Goal: Information Seeking & Learning: Learn about a topic

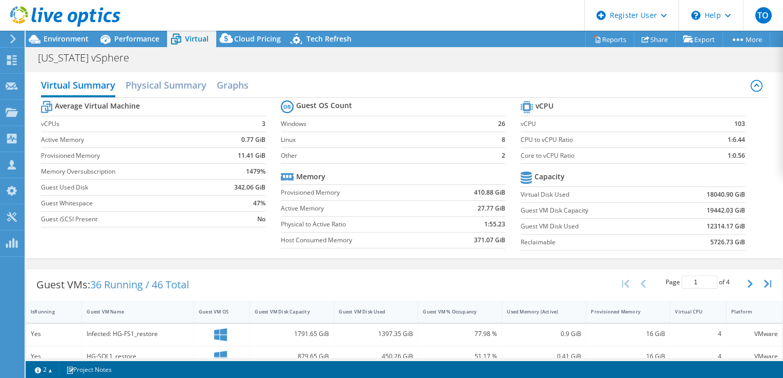
select select "USD"
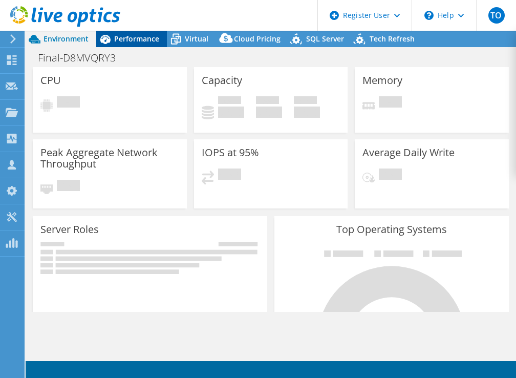
select select "USD"
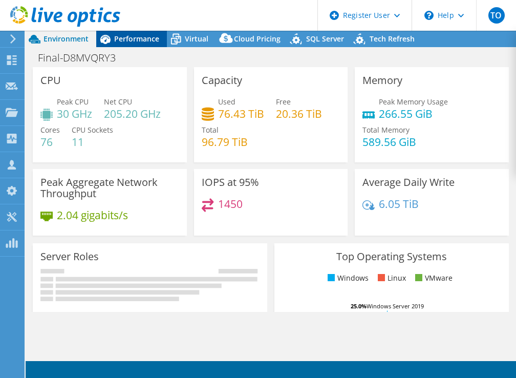
click at [137, 42] on span "Performance" at bounding box center [136, 39] width 45 height 10
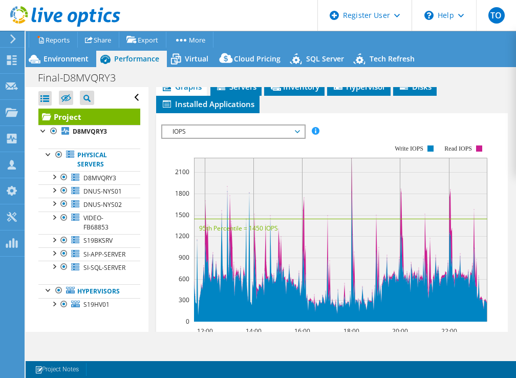
scroll to position [336, 0]
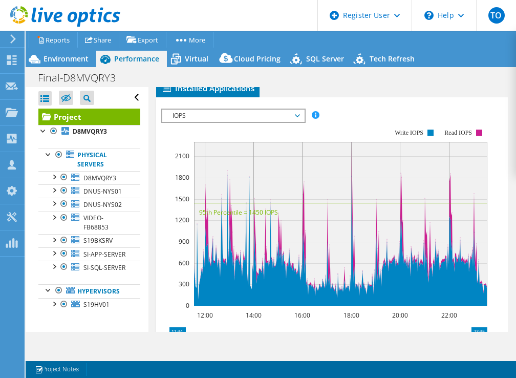
click at [285, 76] on span "Inventory" at bounding box center [294, 71] width 50 height 10
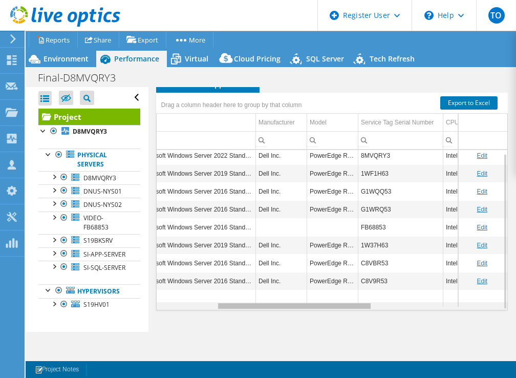
scroll to position [0, 182]
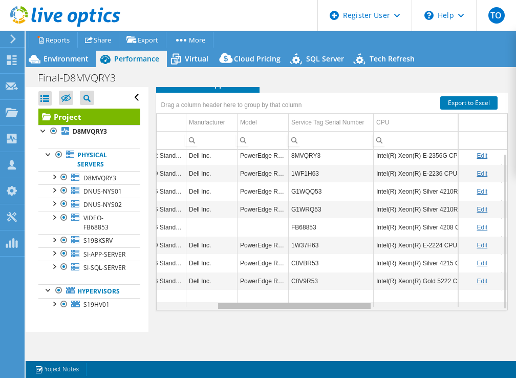
drag, startPoint x: 245, startPoint y: 304, endPoint x: 334, endPoint y: 304, distance: 88.6
click at [334, 304] on body "TO Dell User Tofi Oladipo Tofi.Oladipo@dell.com Dell My Profile Log Out \n Help…" at bounding box center [258, 189] width 516 height 378
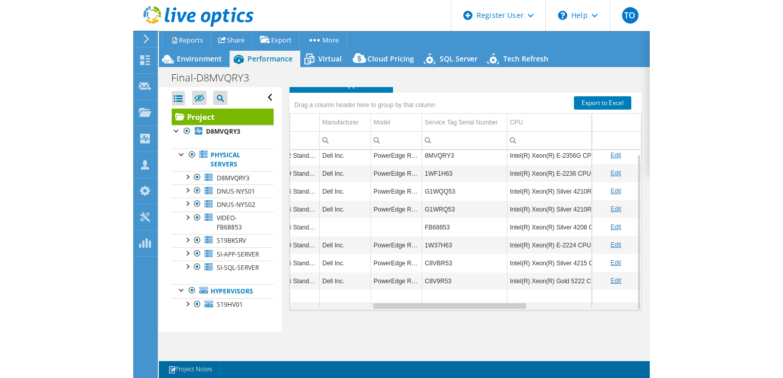
scroll to position [0, 183]
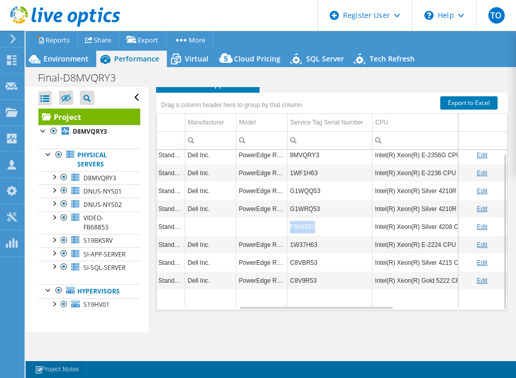
copy td "FB68853"
drag, startPoint x: 317, startPoint y: 230, endPoint x: 288, endPoint y: 230, distance: 28.7
click at [288, 230] on td "FB68853" at bounding box center [329, 227] width 85 height 18
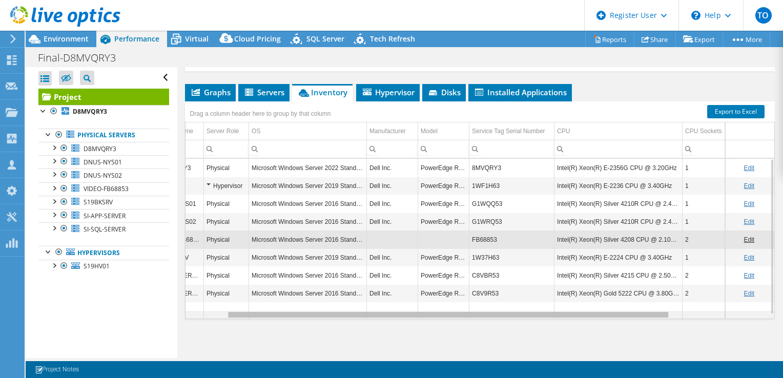
scroll to position [0, 0]
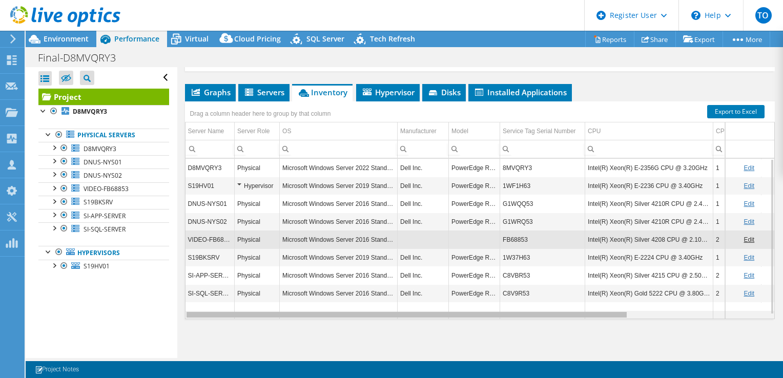
drag, startPoint x: 345, startPoint y: 314, endPoint x: 173, endPoint y: 311, distance: 171.6
click at [173, 311] on body "TO Dell User Tofi Oladipo Tofi.Oladipo@dell.com Dell My Profile Log Out \n Help…" at bounding box center [391, 189] width 783 height 378
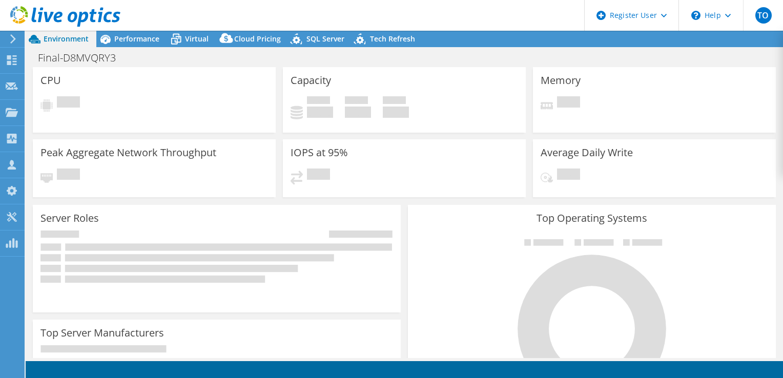
select select "USD"
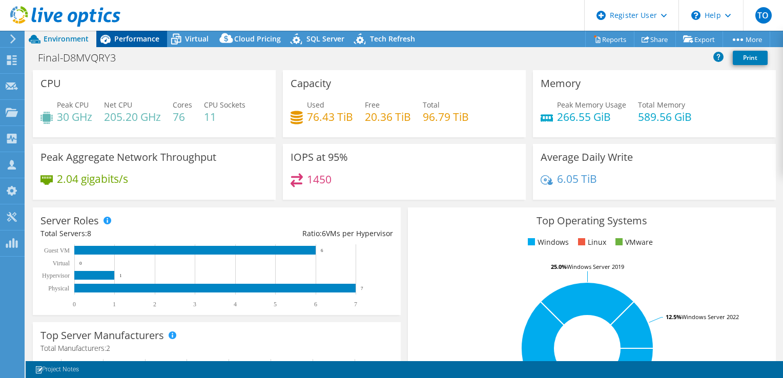
click at [137, 45] on div "Performance" at bounding box center [131, 39] width 71 height 16
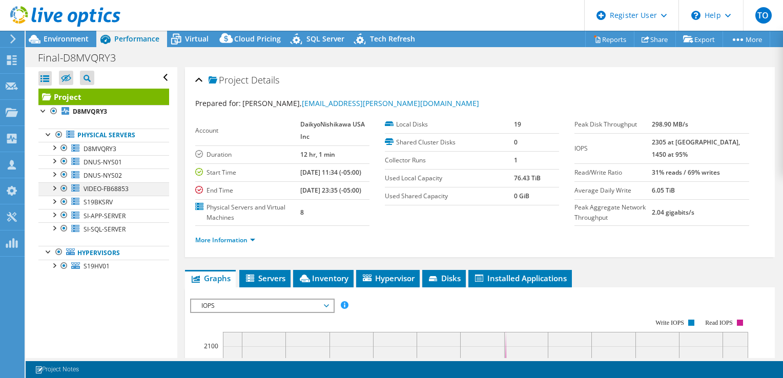
click at [54, 189] on div at bounding box center [54, 187] width 10 height 10
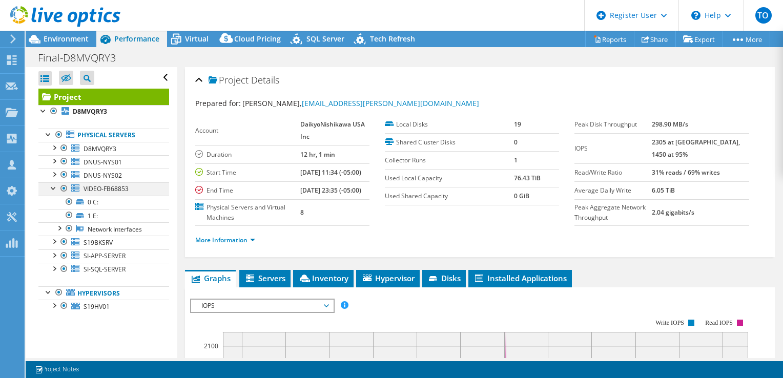
click at [54, 189] on div at bounding box center [54, 187] width 10 height 10
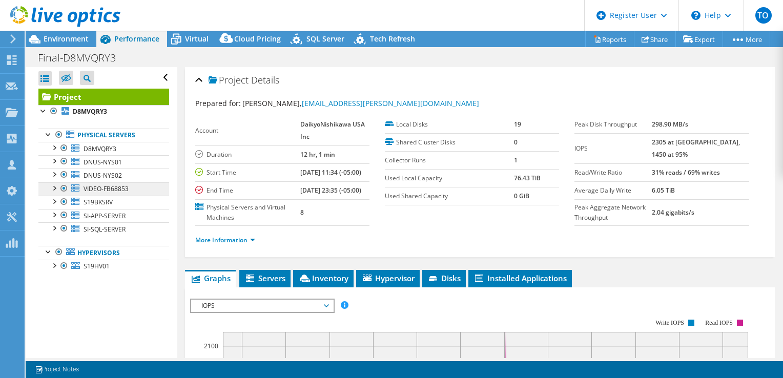
click at [53, 192] on div at bounding box center [54, 187] width 10 height 10
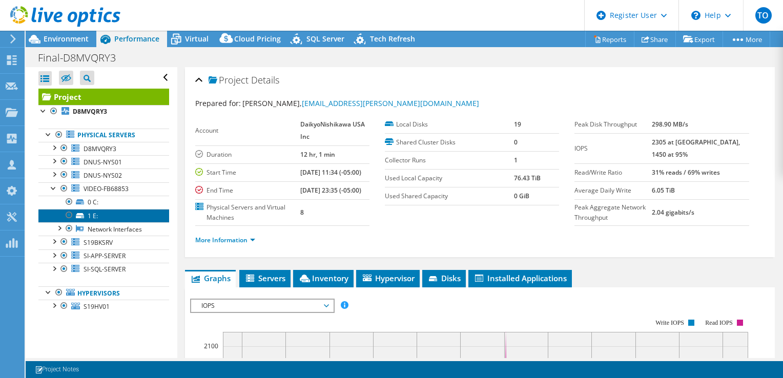
click at [113, 210] on link "1 E:" at bounding box center [103, 215] width 131 height 13
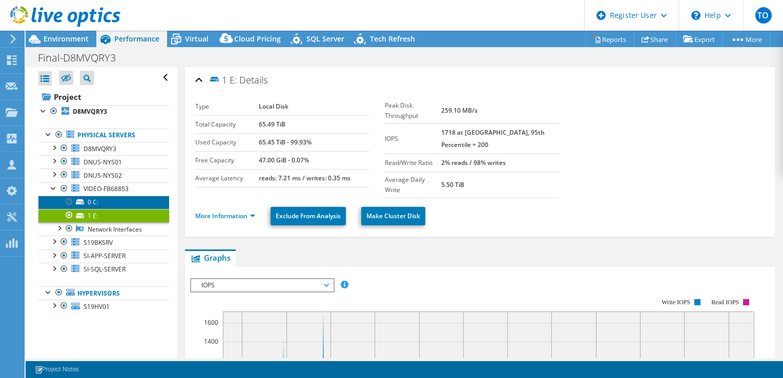
click at [98, 203] on link "0 C:" at bounding box center [103, 202] width 131 height 13
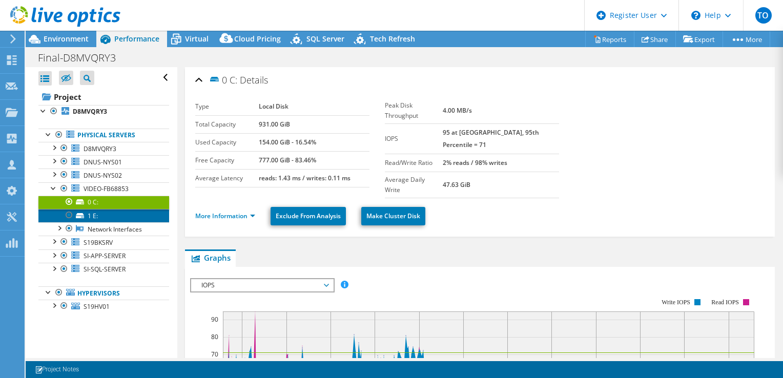
click at [130, 220] on link "1 E:" at bounding box center [103, 215] width 131 height 13
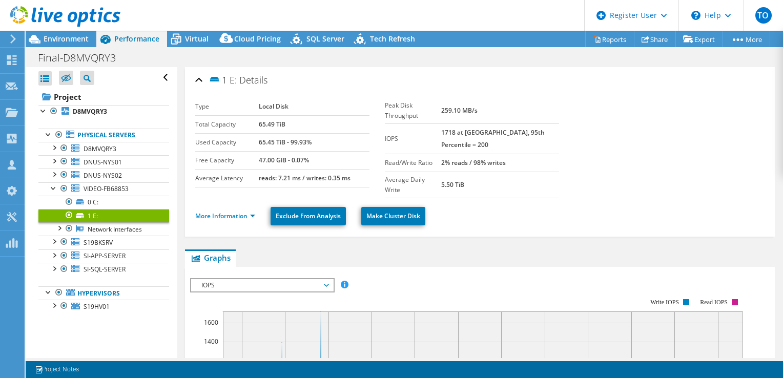
scroll to position [49, 0]
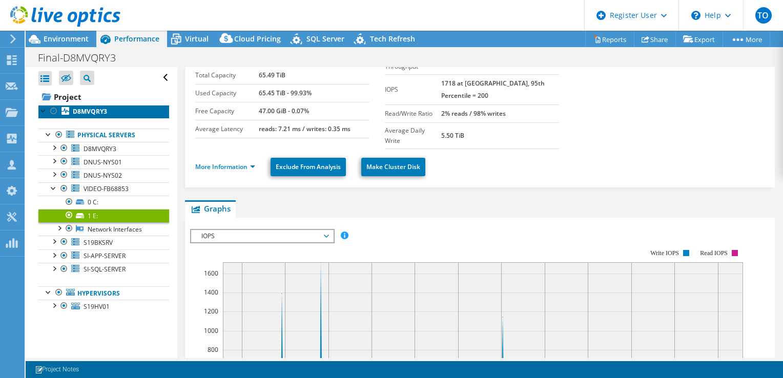
click at [114, 112] on link "D8MVQRY3" at bounding box center [103, 111] width 131 height 13
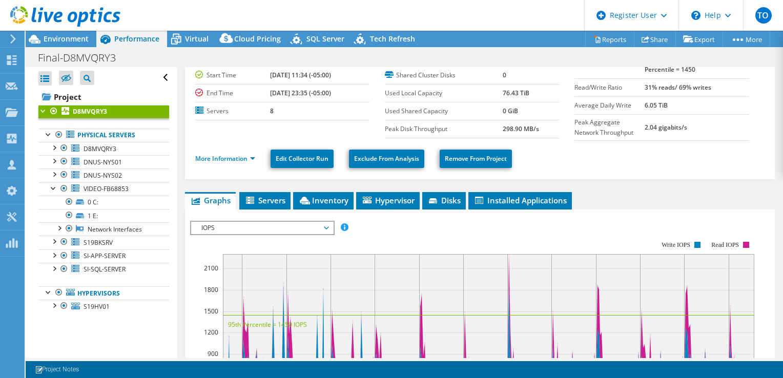
click at [265, 227] on span "IOPS" at bounding box center [262, 228] width 132 height 12
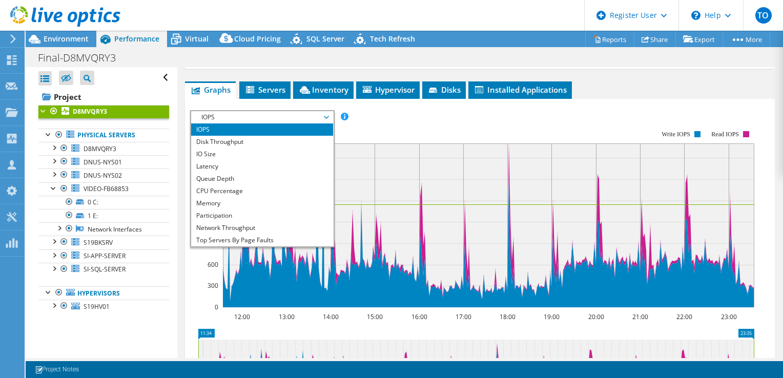
scroll to position [174, 0]
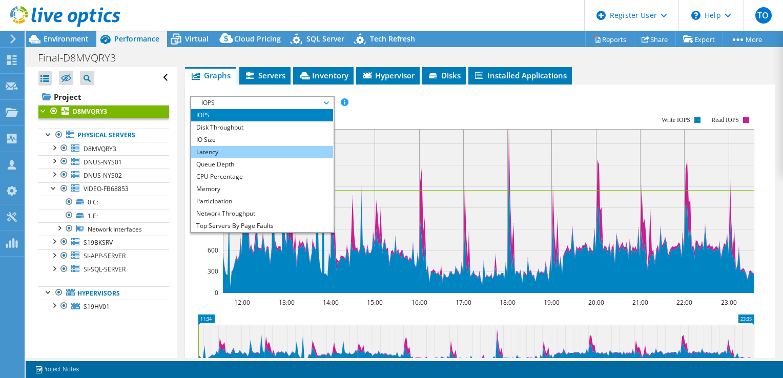
click at [256, 155] on li "Latency" at bounding box center [262, 152] width 142 height 12
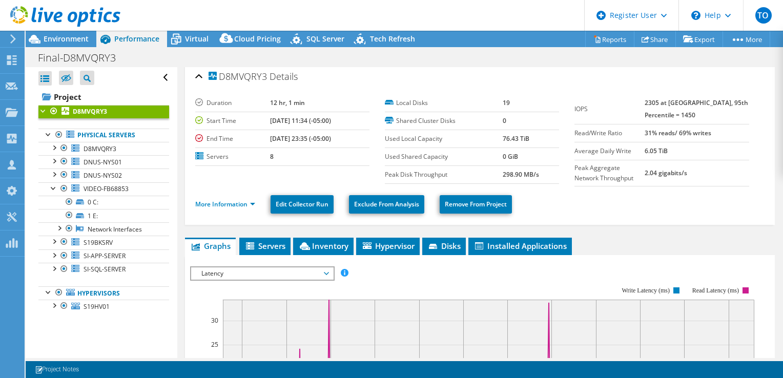
scroll to position [4, 0]
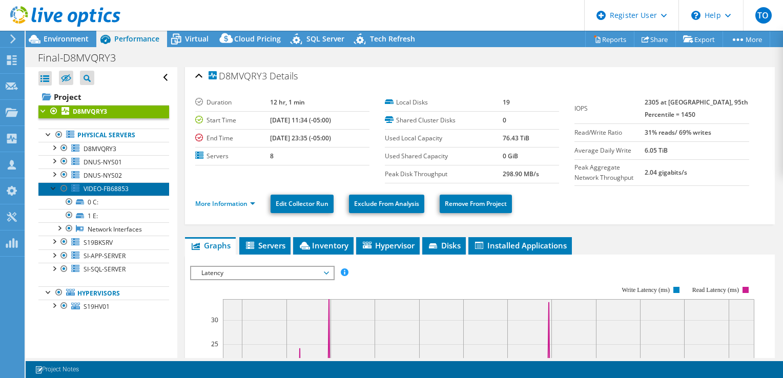
click at [96, 189] on span "VIDEO-FB68853" at bounding box center [106, 188] width 45 height 9
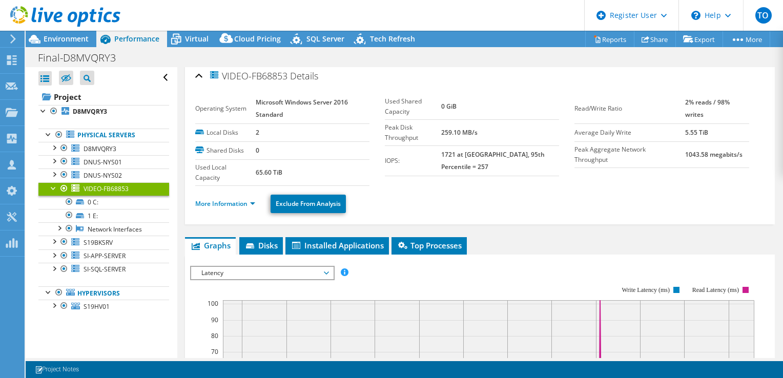
click at [55, 189] on div at bounding box center [54, 187] width 10 height 10
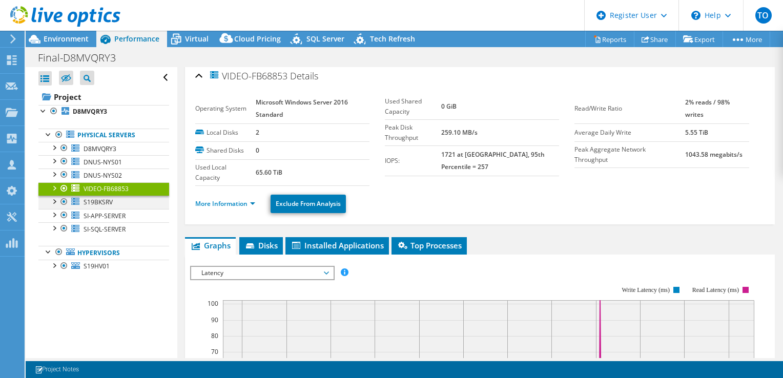
click at [54, 202] on div at bounding box center [54, 201] width 10 height 10
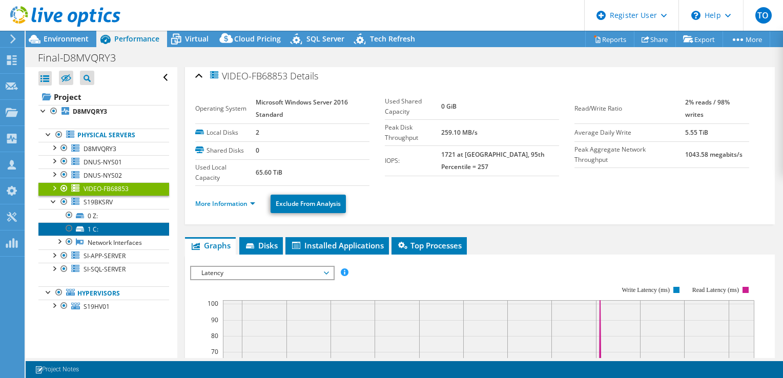
click at [119, 232] on link "1 C:" at bounding box center [103, 228] width 131 height 13
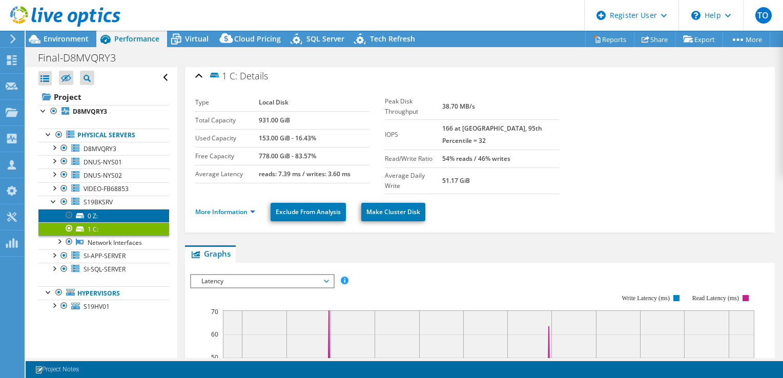
click at [112, 218] on link "0 Z:" at bounding box center [103, 215] width 131 height 13
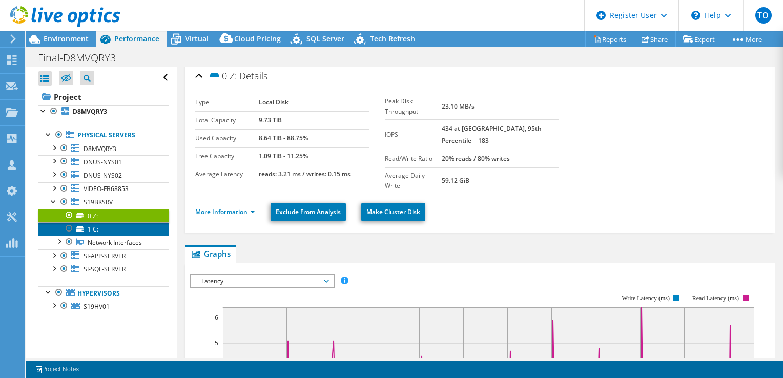
click at [116, 232] on link "1 C:" at bounding box center [103, 228] width 131 height 13
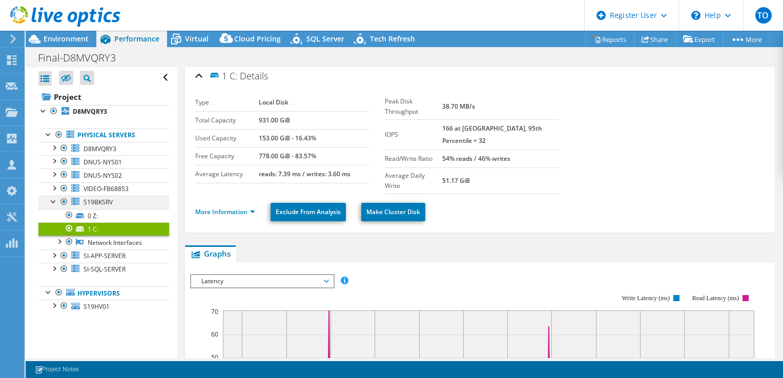
click at [52, 202] on div at bounding box center [54, 201] width 10 height 10
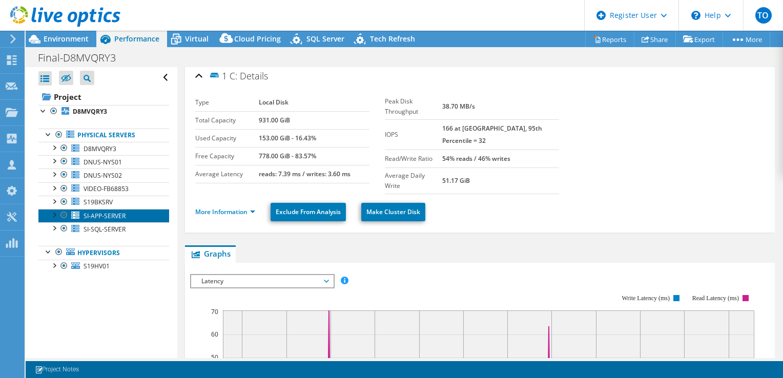
click at [52, 220] on link "SI-APP-SERVER" at bounding box center [103, 215] width 131 height 13
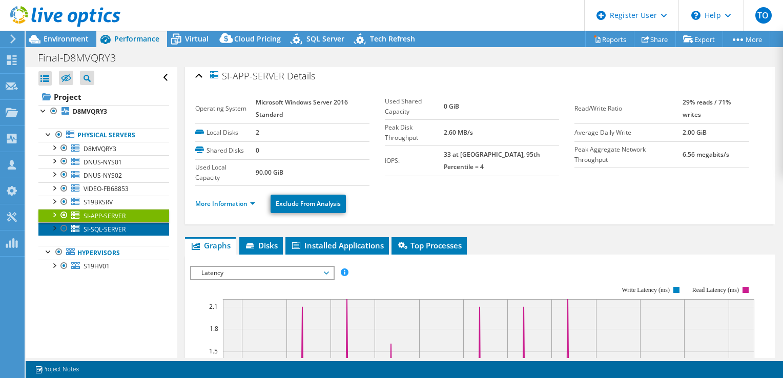
click at [55, 234] on link "SI-SQL-SERVER" at bounding box center [103, 228] width 131 height 13
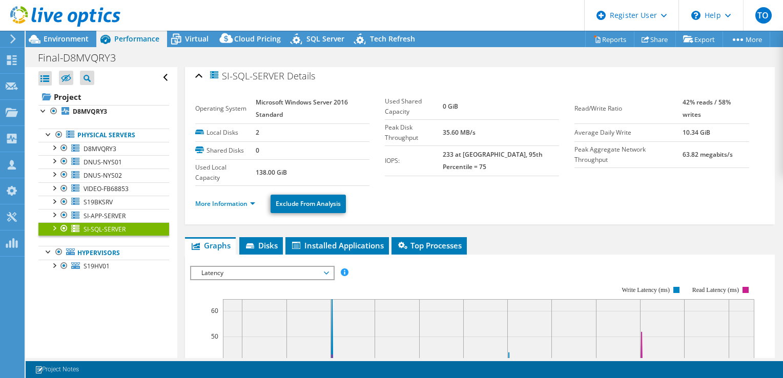
click at [55, 230] on div at bounding box center [54, 227] width 10 height 10
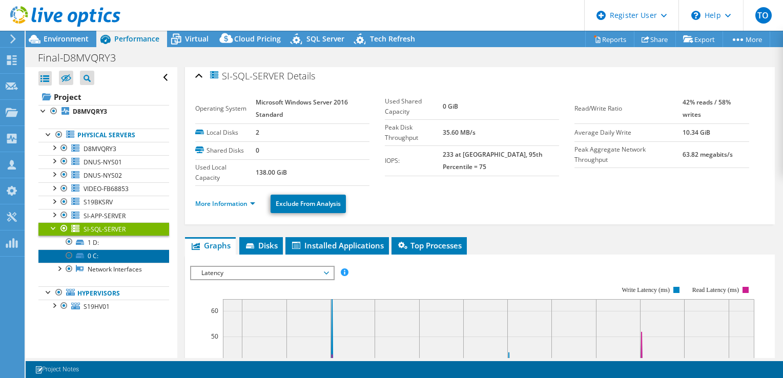
click at [100, 249] on link "0 C:" at bounding box center [103, 255] width 131 height 13
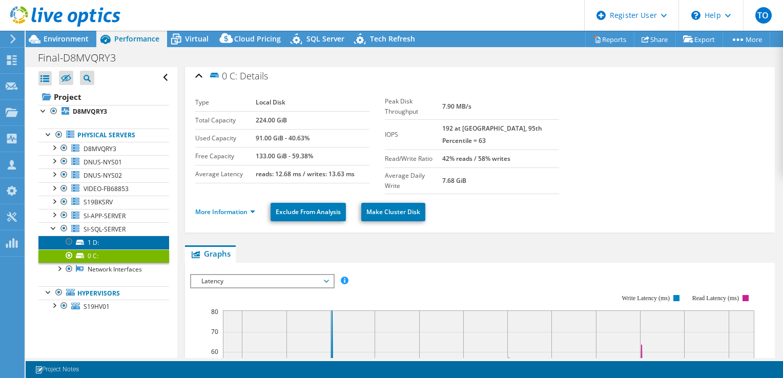
click at [115, 243] on link "1 D:" at bounding box center [103, 242] width 131 height 13
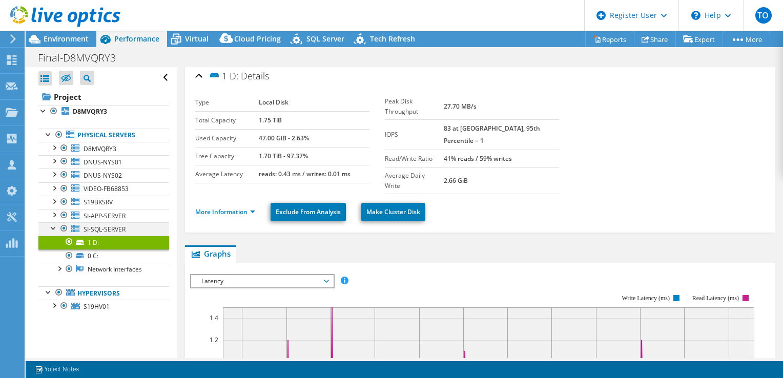
click at [51, 230] on div at bounding box center [54, 227] width 10 height 10
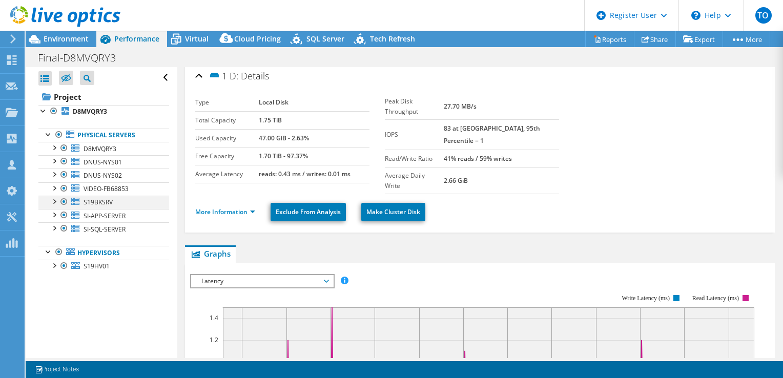
click at [57, 200] on div at bounding box center [54, 201] width 10 height 10
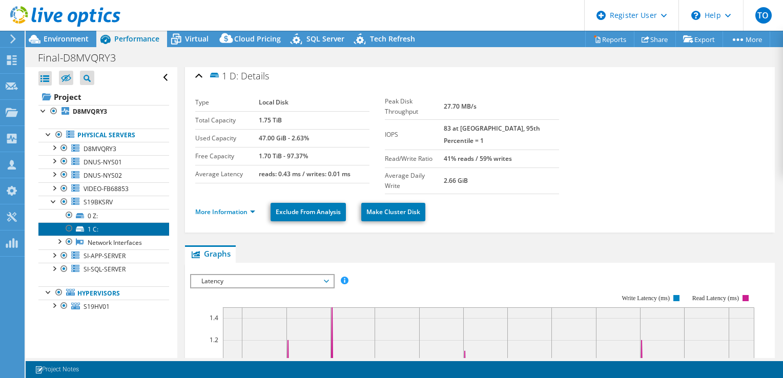
click at [107, 228] on link "1 C:" at bounding box center [103, 228] width 131 height 13
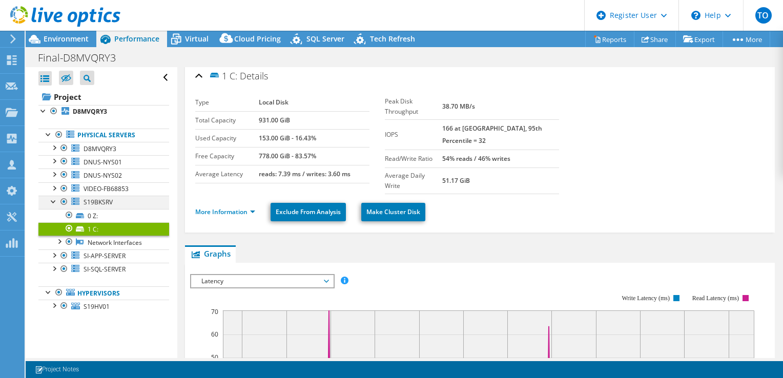
click at [57, 203] on div at bounding box center [54, 201] width 10 height 10
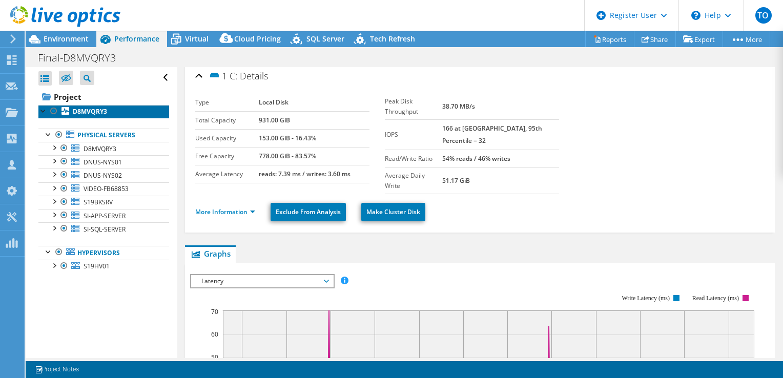
click at [112, 112] on link "D8MVQRY3" at bounding box center [103, 111] width 131 height 13
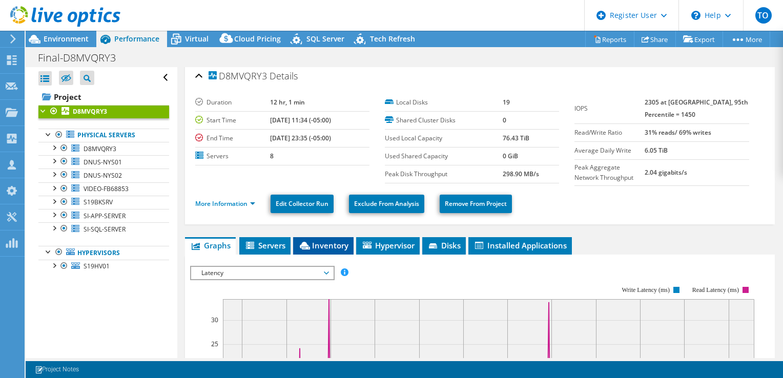
click at [346, 245] on span "Inventory" at bounding box center [323, 245] width 50 height 10
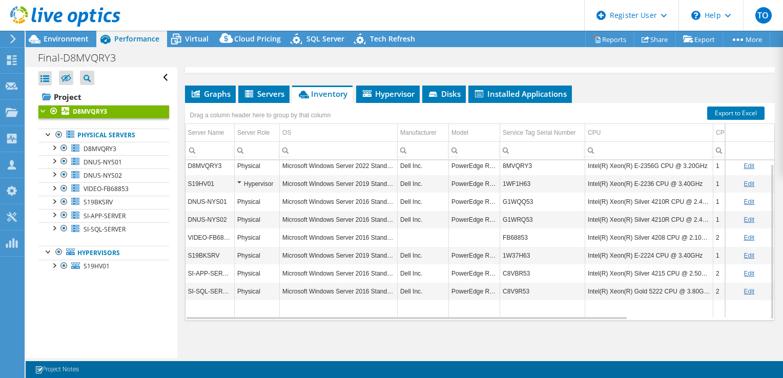
scroll to position [0, 0]
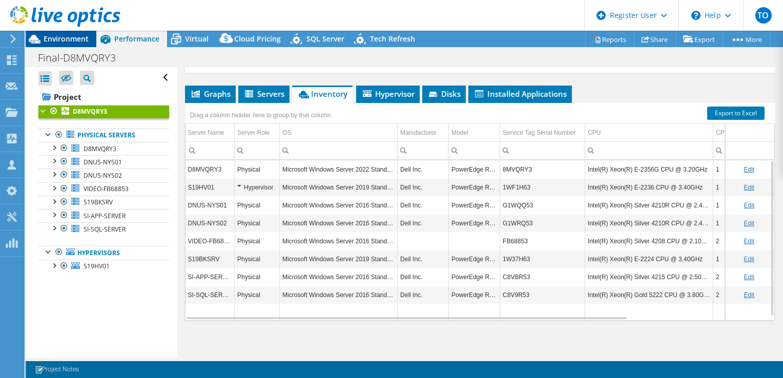
click at [84, 46] on div "Environment" at bounding box center [61, 39] width 71 height 16
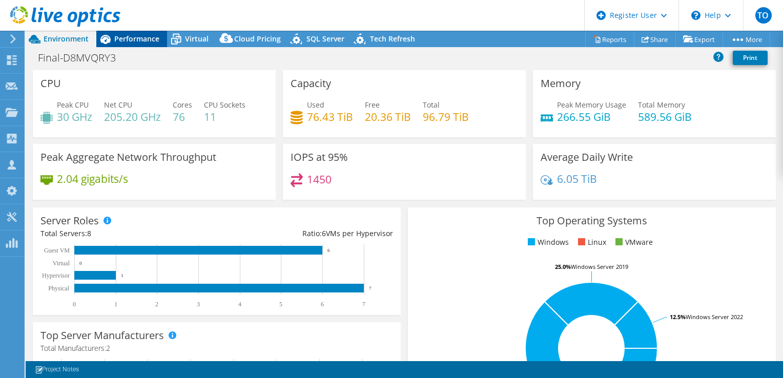
click at [145, 45] on div "Performance" at bounding box center [131, 39] width 71 height 16
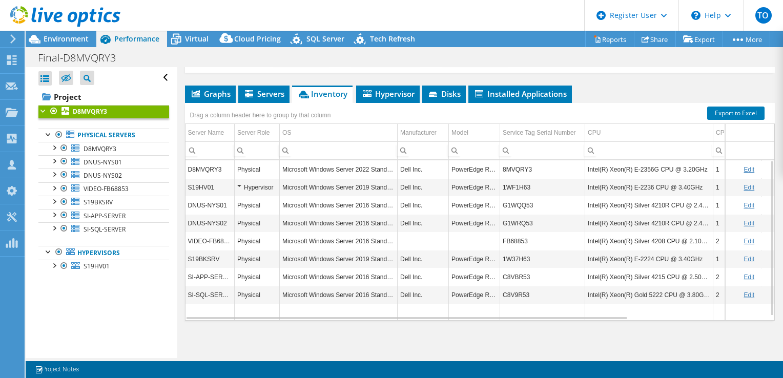
click at [518, 183] on td "1WF1H63" at bounding box center [542, 187] width 85 height 18
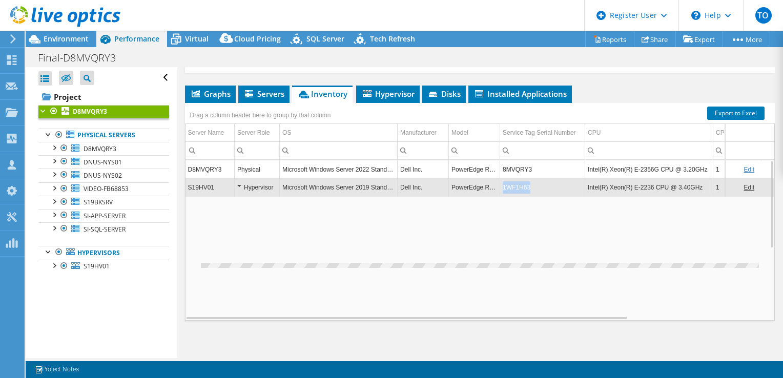
click at [518, 183] on td "1WF1H63" at bounding box center [542, 187] width 85 height 18
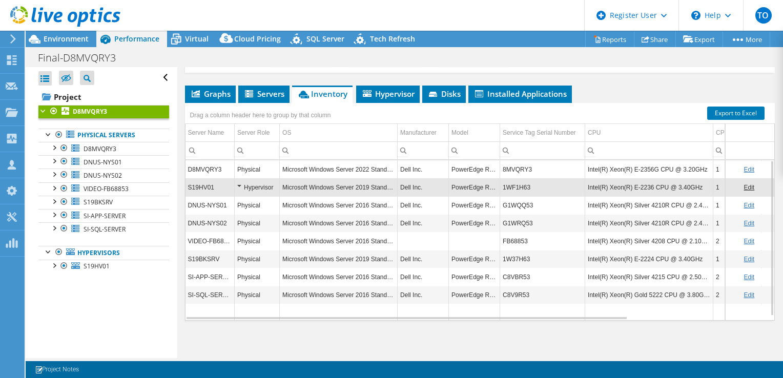
click at [518, 183] on td "1WF1H63" at bounding box center [542, 187] width 85 height 18
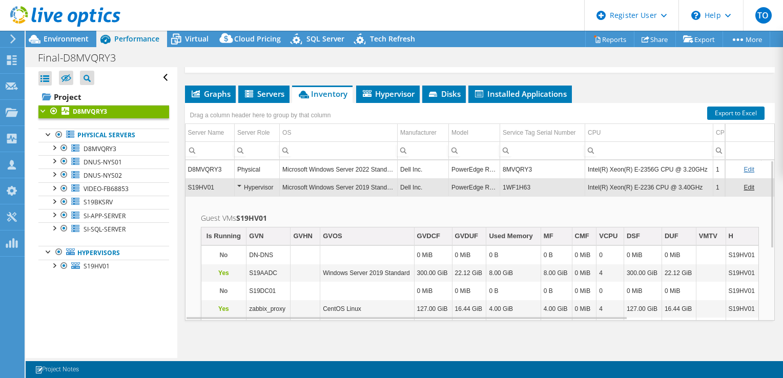
click at [518, 183] on td "1WF1H63" at bounding box center [542, 187] width 85 height 18
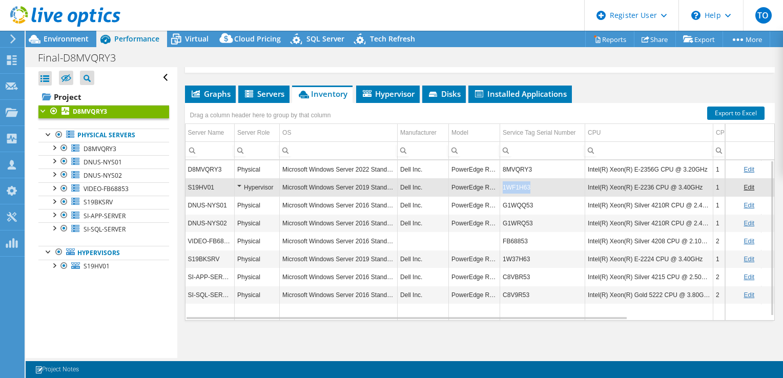
copy td "1WF1H63"
drag, startPoint x: 502, startPoint y: 185, endPoint x: 533, endPoint y: 190, distance: 31.5
click at [533, 190] on td "1WF1H63" at bounding box center [542, 187] width 85 height 18
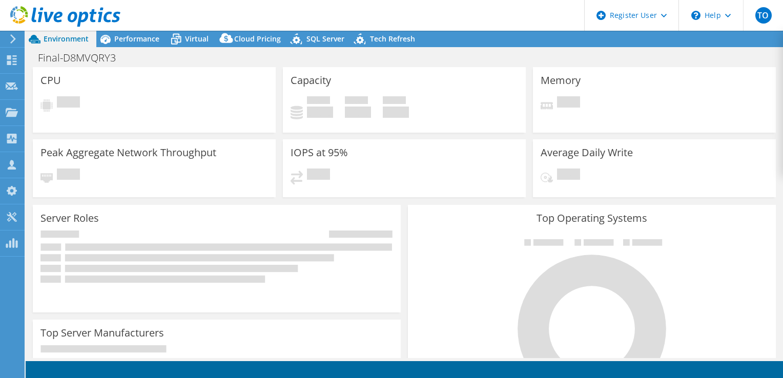
select select "USD"
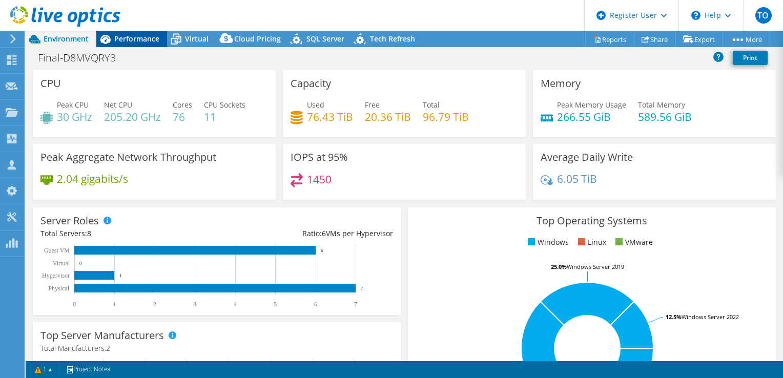
click at [139, 35] on span "Performance" at bounding box center [136, 39] width 45 height 10
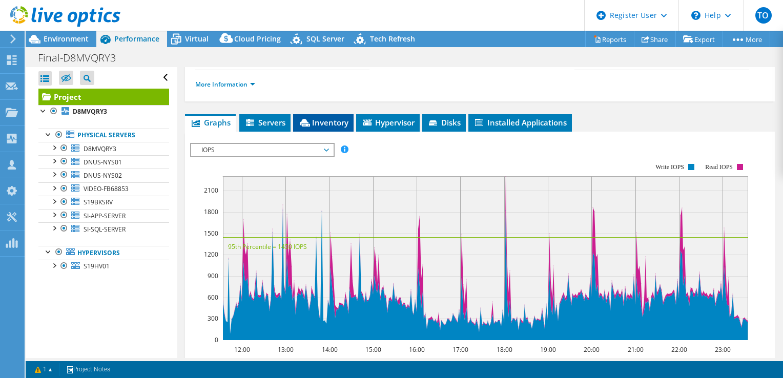
scroll to position [162, 0]
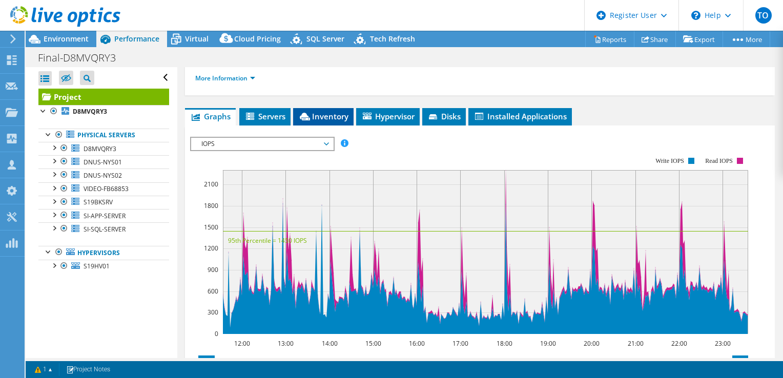
click at [311, 121] on span "Inventory" at bounding box center [323, 116] width 50 height 10
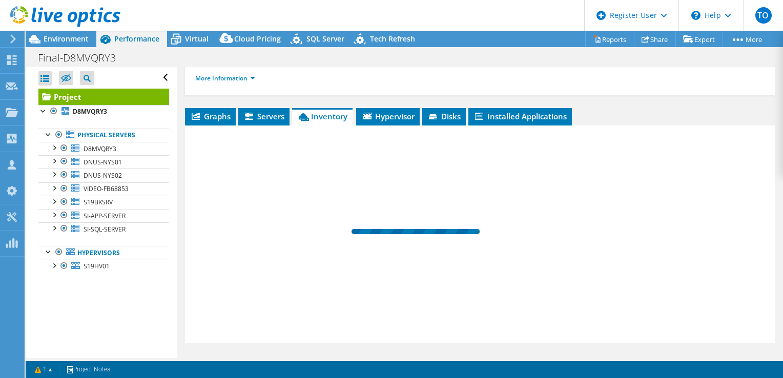
scroll to position [209, 0]
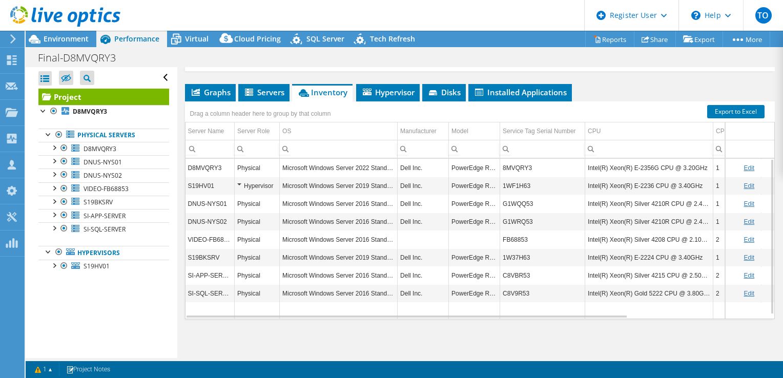
click at [511, 240] on td "FB68853" at bounding box center [542, 240] width 85 height 18
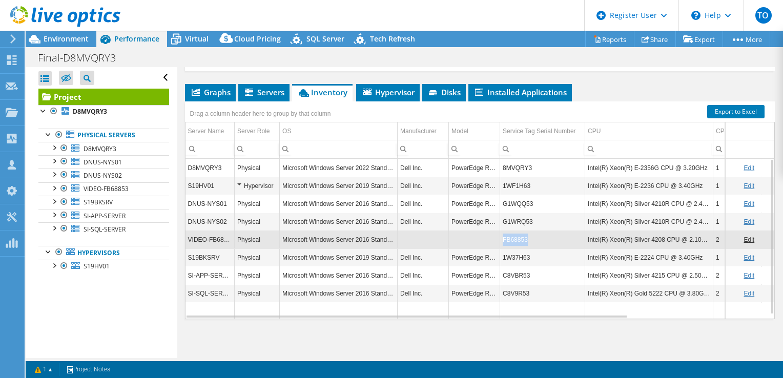
click at [511, 240] on td "FB68853" at bounding box center [542, 240] width 85 height 18
copy td "FB68853"
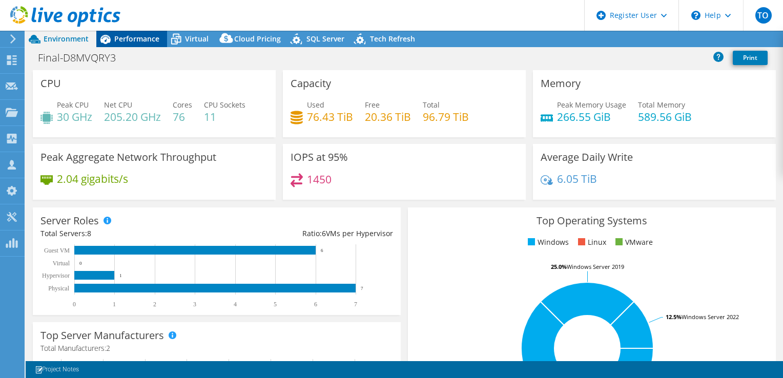
click at [150, 35] on span "Performance" at bounding box center [136, 39] width 45 height 10
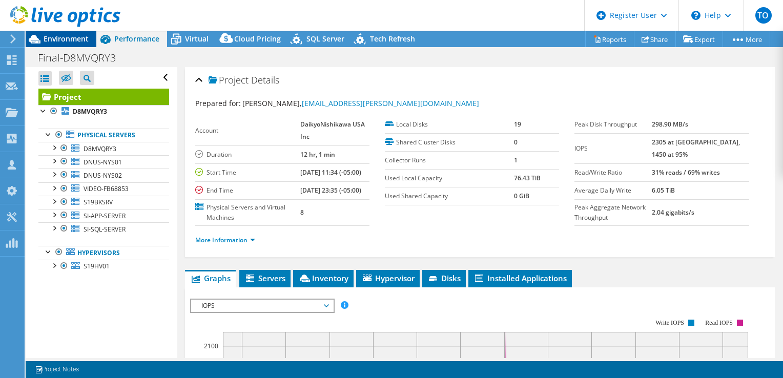
click at [64, 45] on div "Environment" at bounding box center [61, 39] width 71 height 16
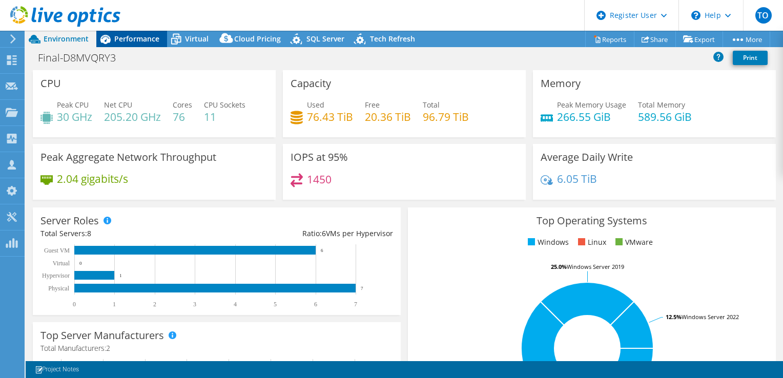
click at [127, 38] on span "Performance" at bounding box center [136, 39] width 45 height 10
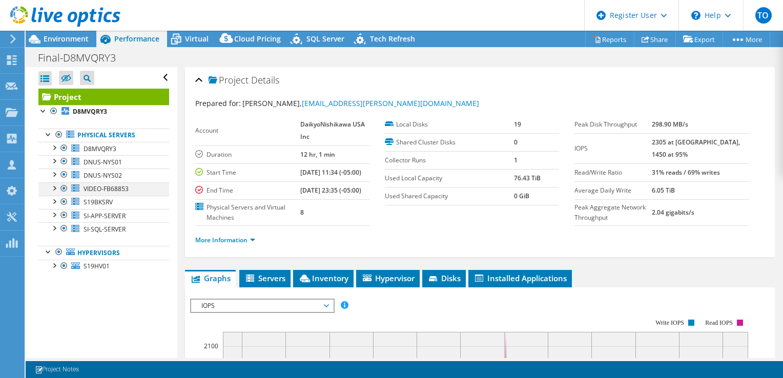
click at [54, 187] on div at bounding box center [54, 187] width 10 height 10
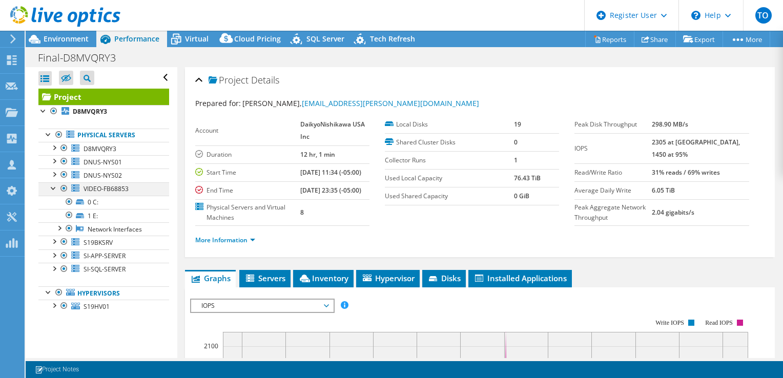
click at [65, 190] on div at bounding box center [64, 188] width 10 height 12
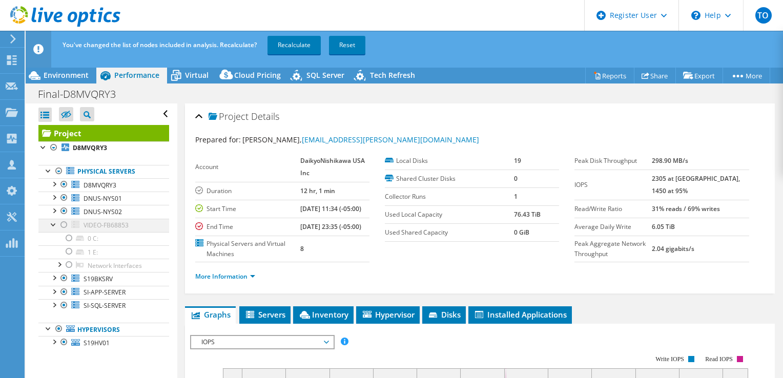
click at [52, 226] on div at bounding box center [54, 224] width 10 height 10
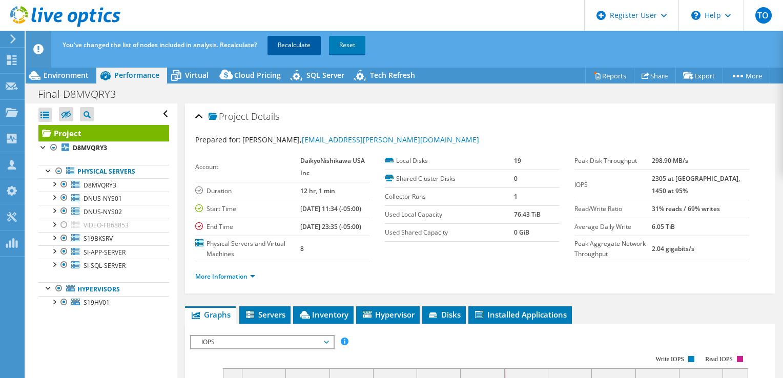
click at [279, 37] on link "Recalculate" at bounding box center [293, 45] width 53 height 18
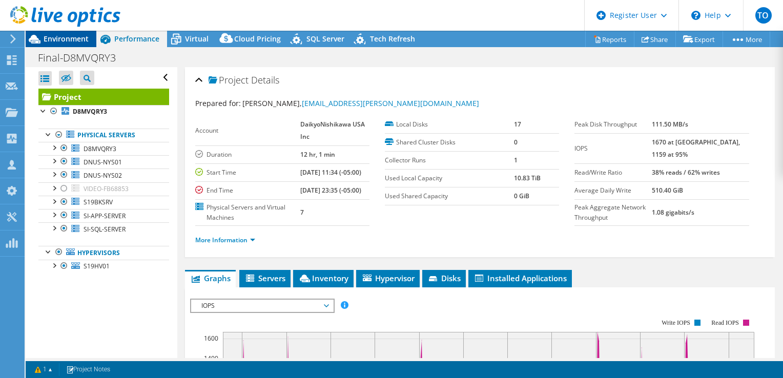
click at [78, 43] on span "Environment" at bounding box center [66, 39] width 45 height 10
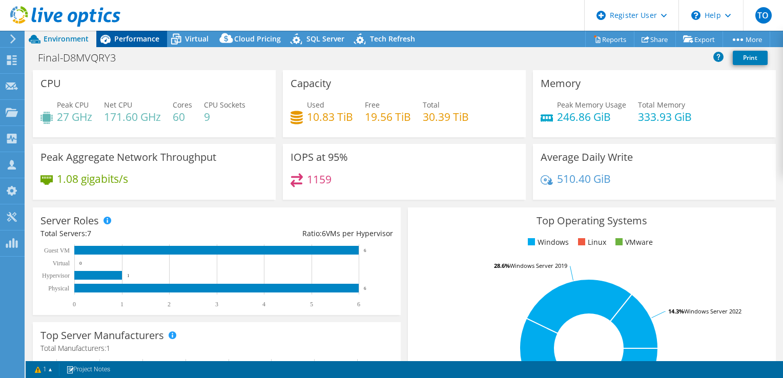
click at [122, 40] on span "Performance" at bounding box center [136, 39] width 45 height 10
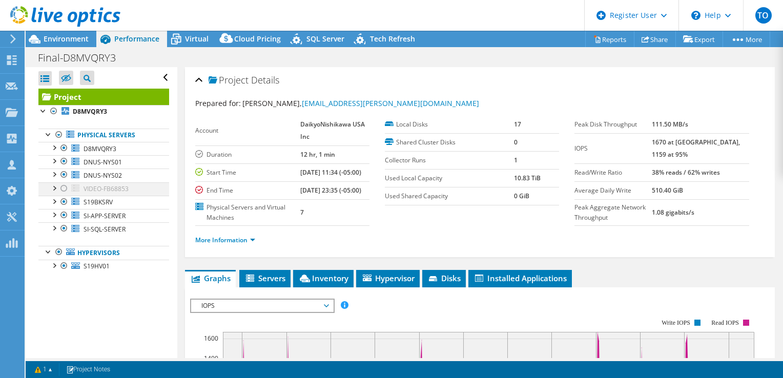
click at [63, 189] on div at bounding box center [64, 188] width 10 height 12
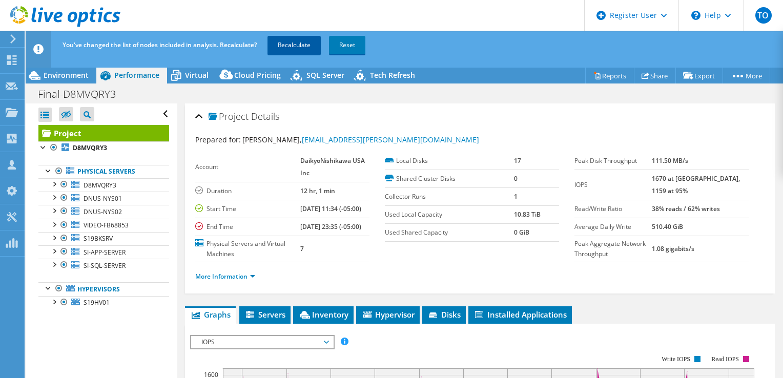
click at [302, 47] on link "Recalculate" at bounding box center [293, 45] width 53 height 18
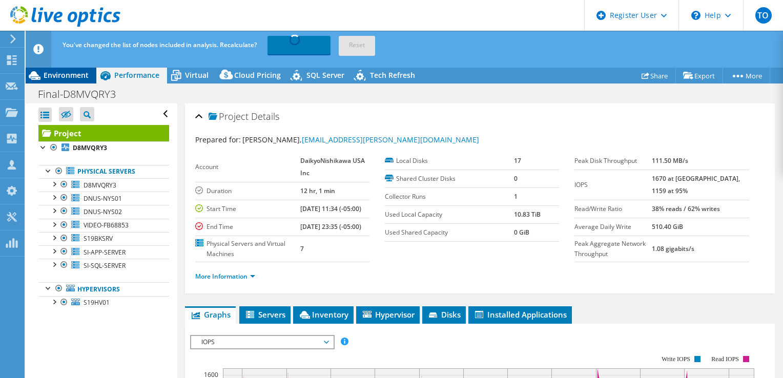
click at [87, 77] on span "Environment" at bounding box center [66, 75] width 45 height 10
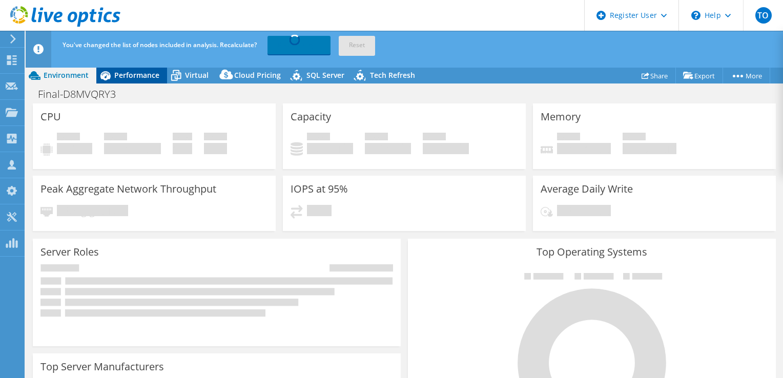
click at [125, 77] on span "Performance" at bounding box center [136, 75] width 45 height 10
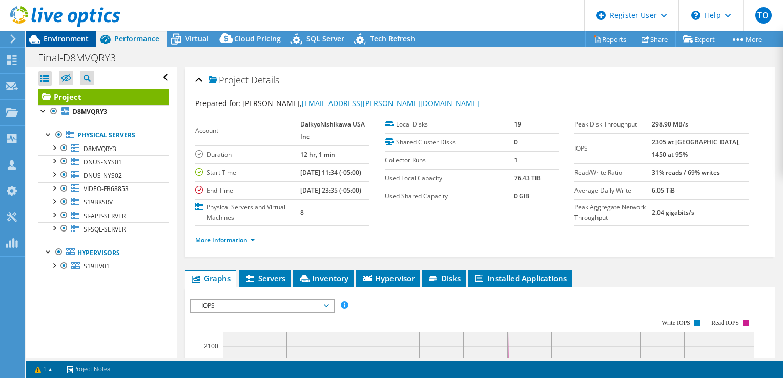
click at [55, 37] on span "Environment" at bounding box center [66, 39] width 45 height 10
